Goal: Find specific page/section: Find specific page/section

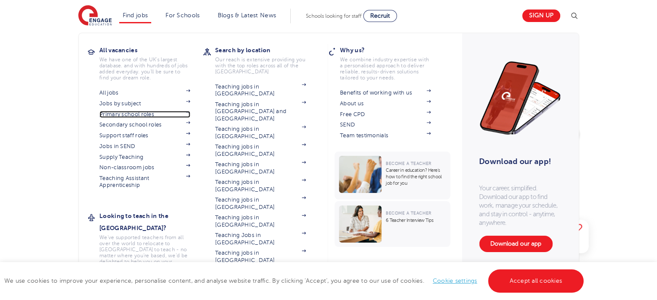
click at [131, 115] on link "Primary school roles" at bounding box center [144, 114] width 91 height 7
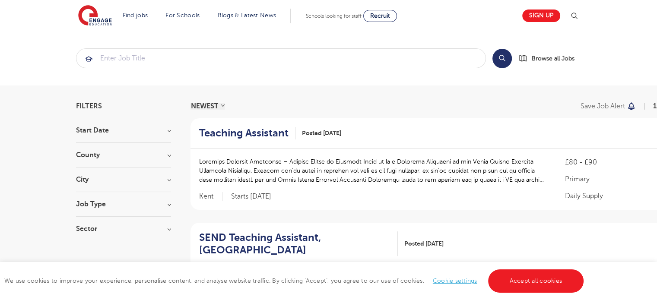
click at [169, 150] on section "Start Date September 75 October 18 November 8 January 1 Show more County Leeds …" at bounding box center [123, 184] width 95 height 114
click at [169, 155] on h3 "County" at bounding box center [123, 155] width 95 height 7
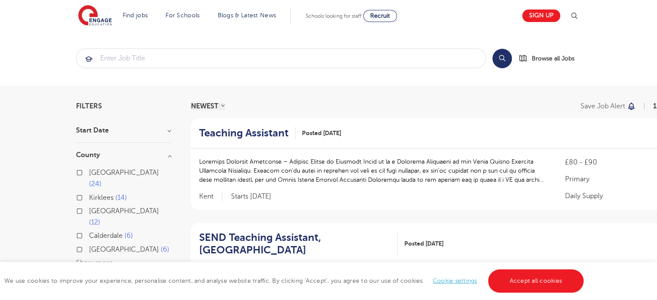
click at [98, 259] on button "Show more" at bounding box center [94, 263] width 37 height 8
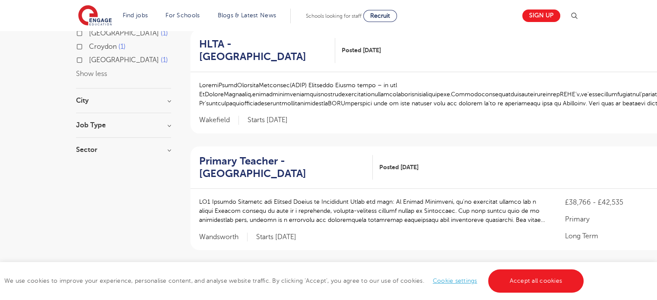
scroll to position [397, 0]
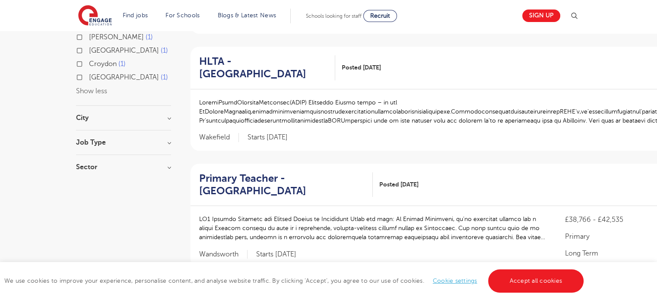
click at [166, 114] on h3 "City" at bounding box center [123, 117] width 95 height 7
